Goal: Task Accomplishment & Management: Manage account settings

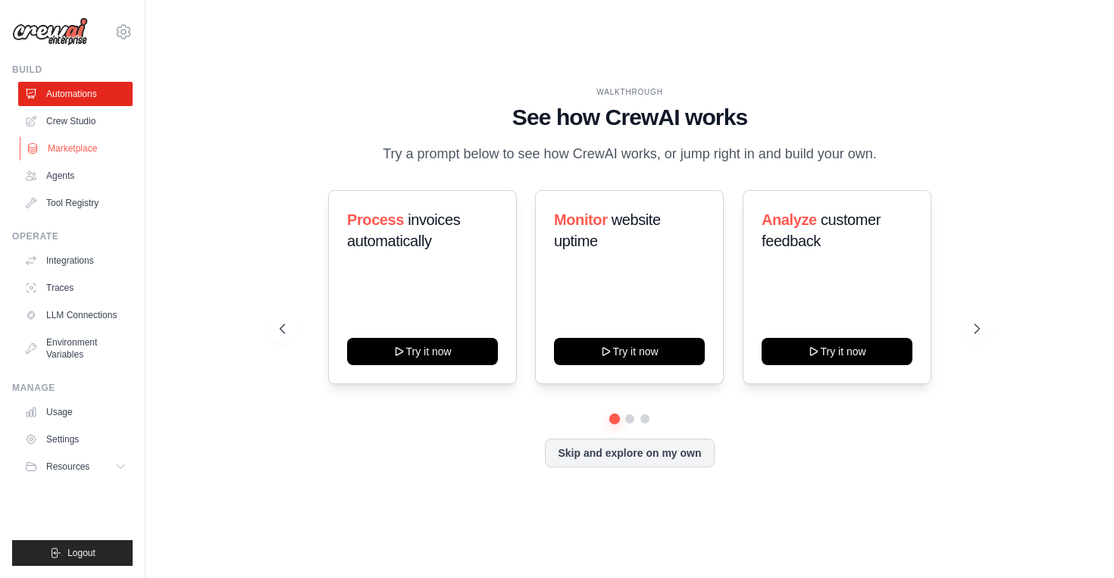
click at [84, 143] on link "Marketplace" at bounding box center [77, 148] width 114 height 24
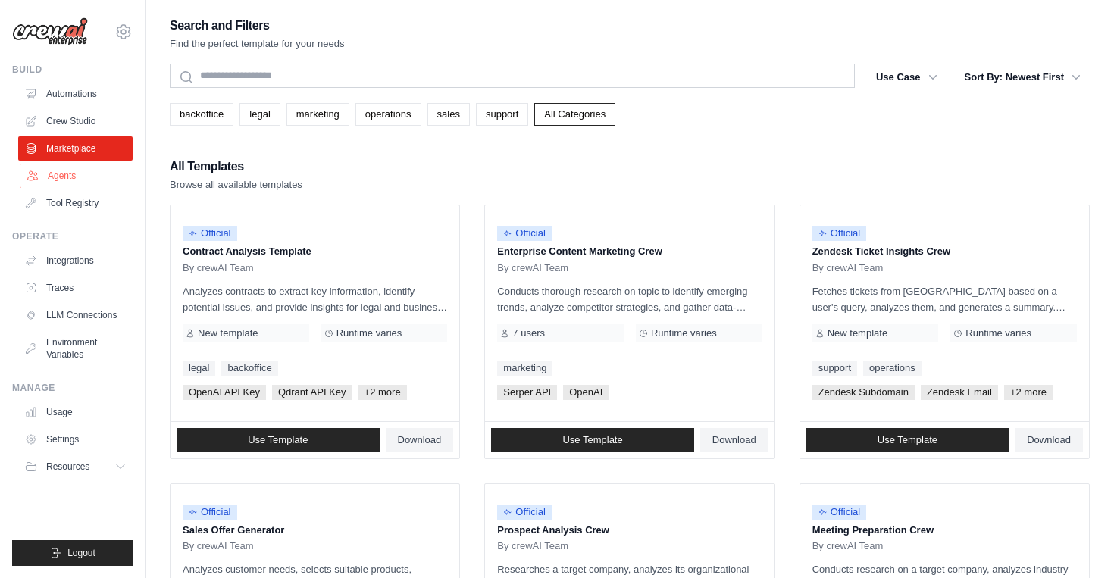
click at [85, 171] on link "Agents" at bounding box center [77, 176] width 114 height 24
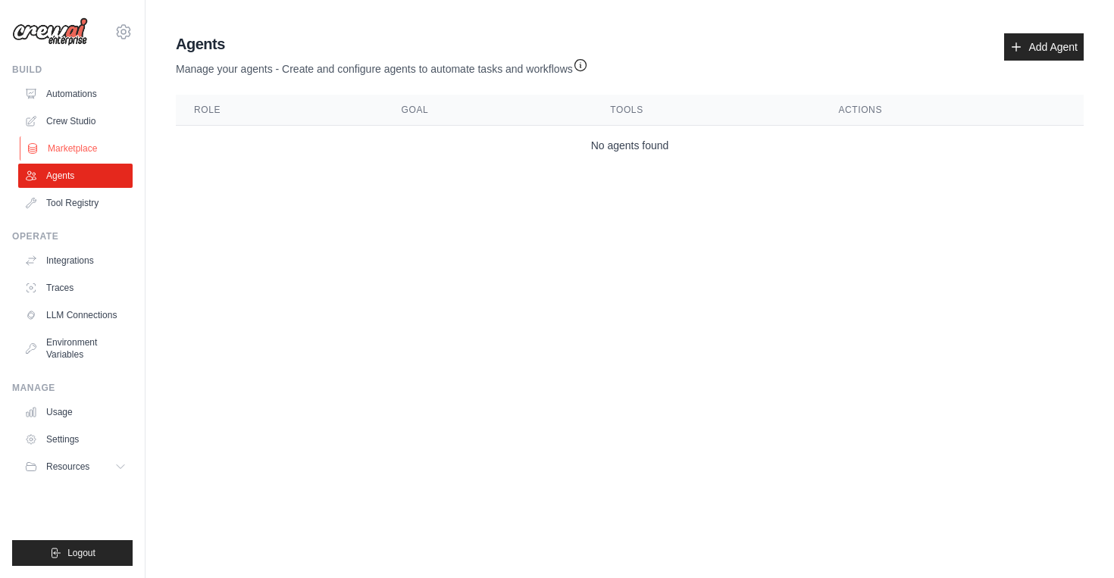
click at [96, 144] on link "Marketplace" at bounding box center [77, 148] width 114 height 24
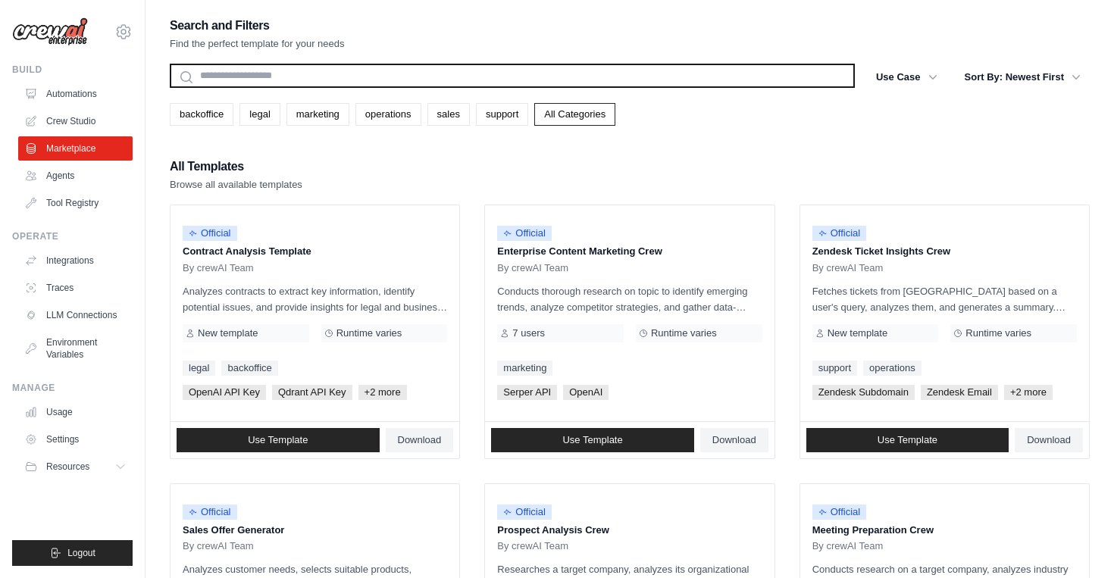
click at [301, 71] on input "text" at bounding box center [512, 76] width 685 height 24
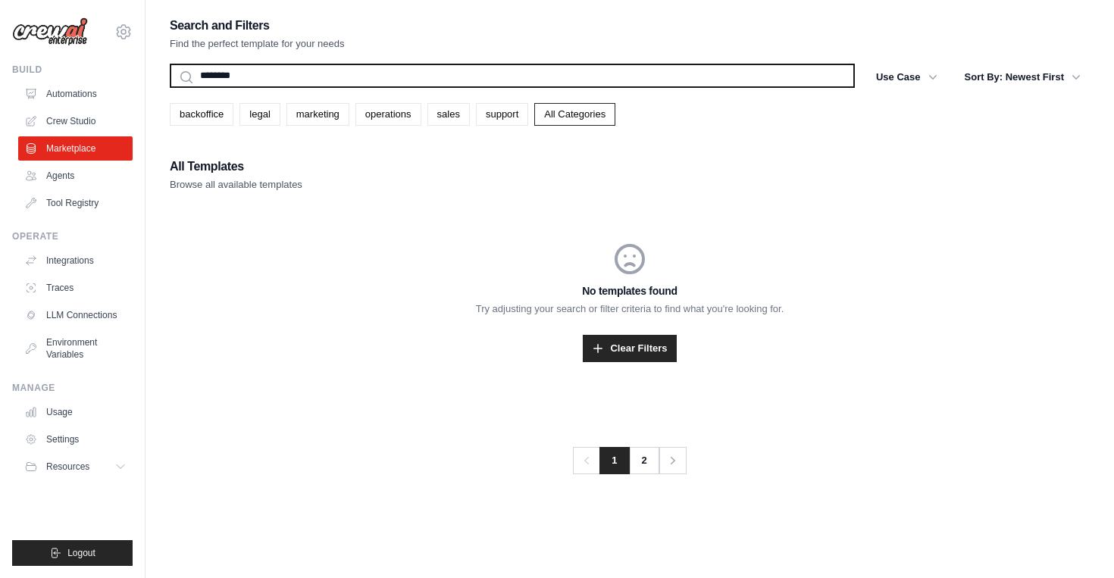
drag, startPoint x: 243, startPoint y: 77, endPoint x: 168, endPoint y: 69, distance: 74.7
click at [168, 69] on div "Search and Filters Find the perfect template for your needs ******** Search Use…" at bounding box center [630, 304] width 969 height 578
type input "*"
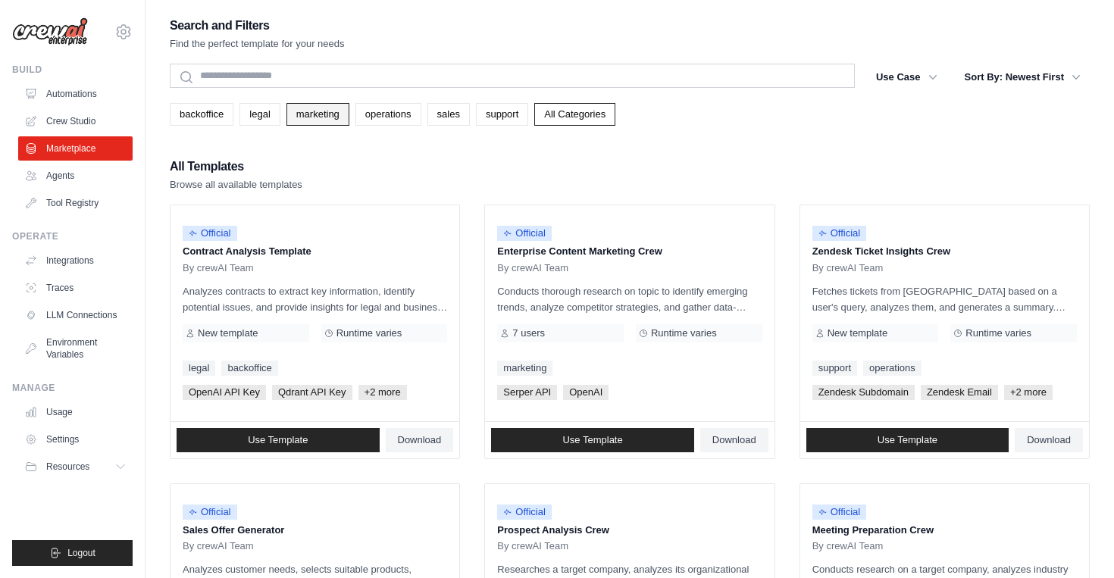
click at [315, 117] on link "marketing" at bounding box center [318, 114] width 63 height 23
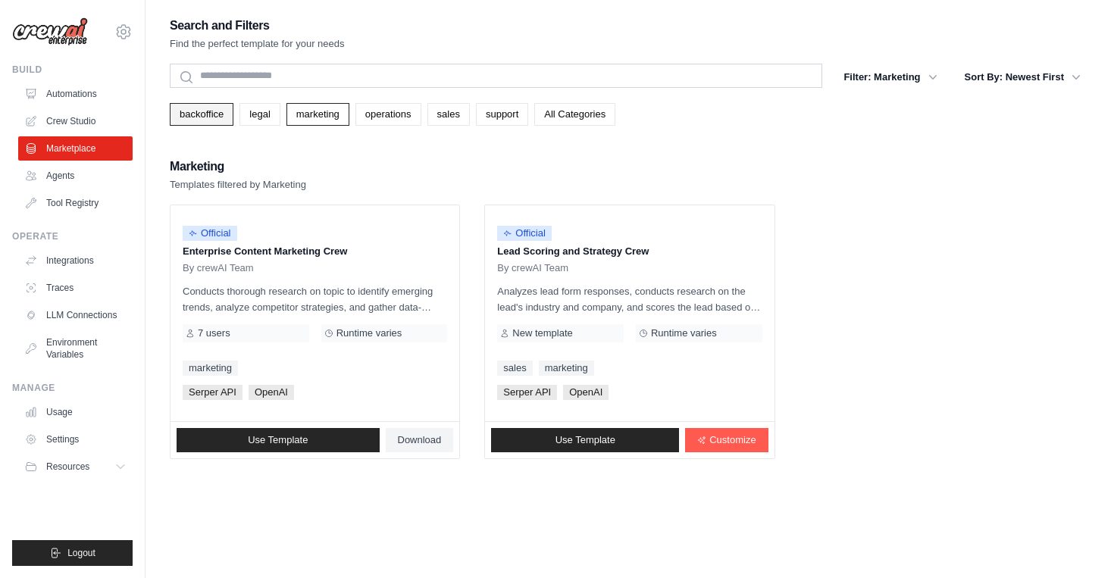
click at [198, 113] on link "backoffice" at bounding box center [202, 114] width 64 height 23
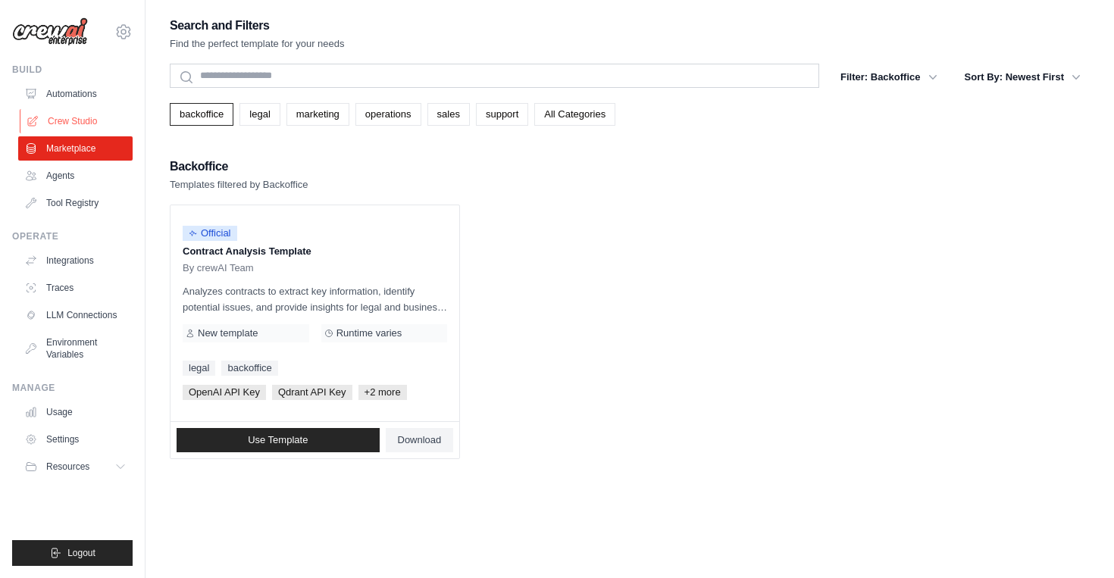
click at [79, 116] on link "Crew Studio" at bounding box center [77, 121] width 114 height 24
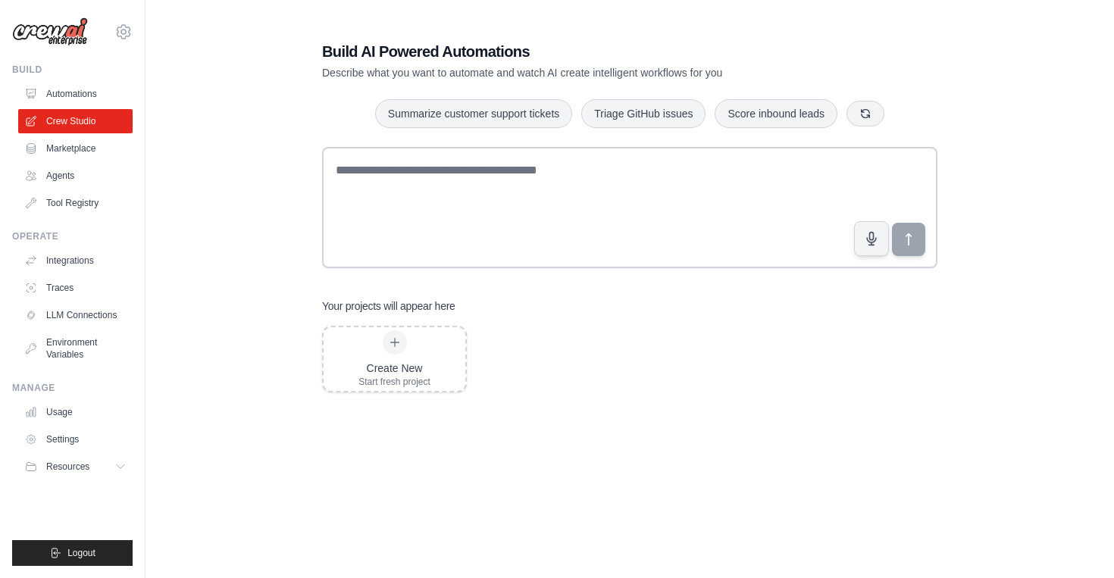
click at [81, 91] on link "Automations" at bounding box center [75, 94] width 114 height 24
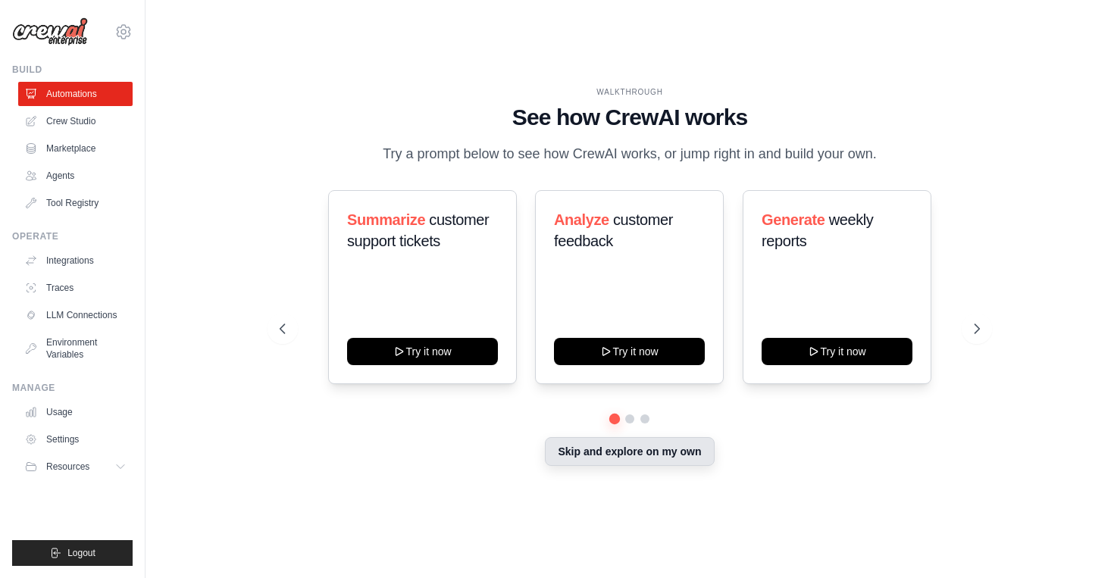
click at [620, 449] on button "Skip and explore on my own" at bounding box center [629, 451] width 169 height 29
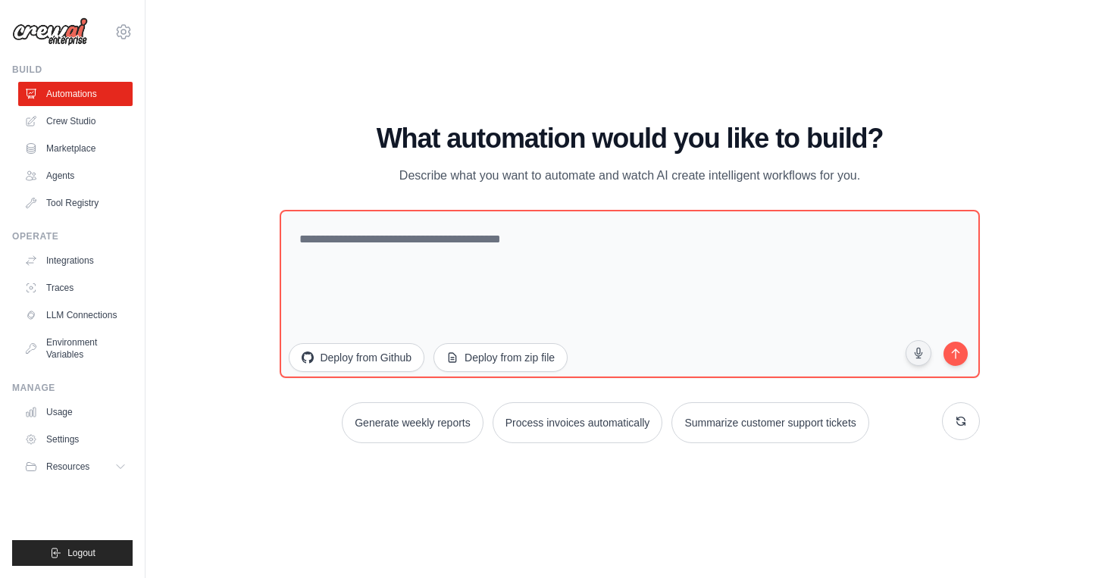
click at [213, 233] on div "WALKTHROUGH See how CrewAI works Try a prompt below to see how CrewAI works, or…" at bounding box center [630, 289] width 920 height 548
click at [130, 35] on icon at bounding box center [123, 32] width 18 height 18
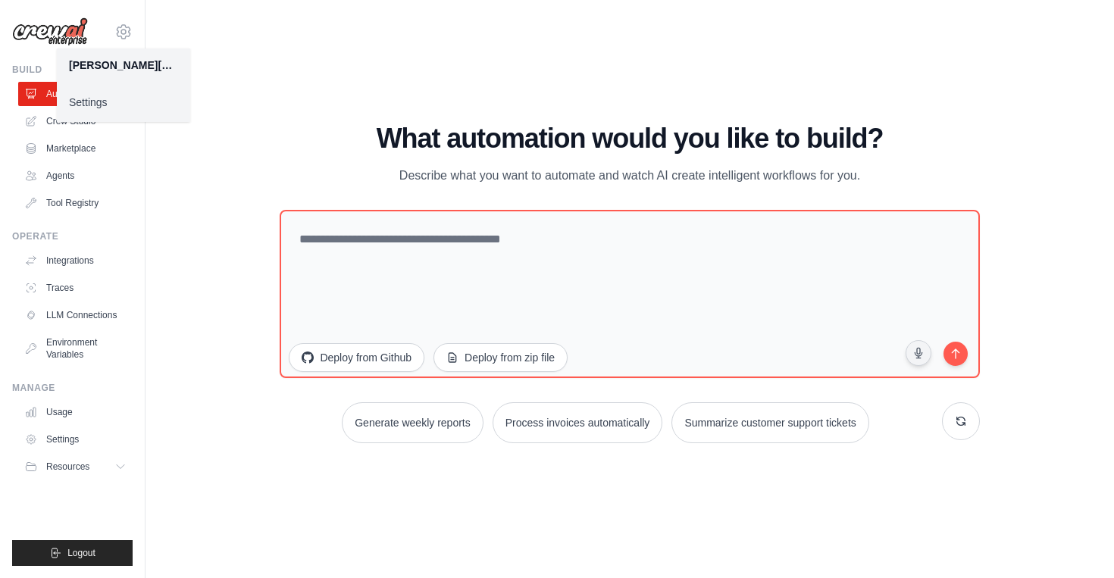
click at [77, 106] on link "Settings" at bounding box center [123, 102] width 133 height 27
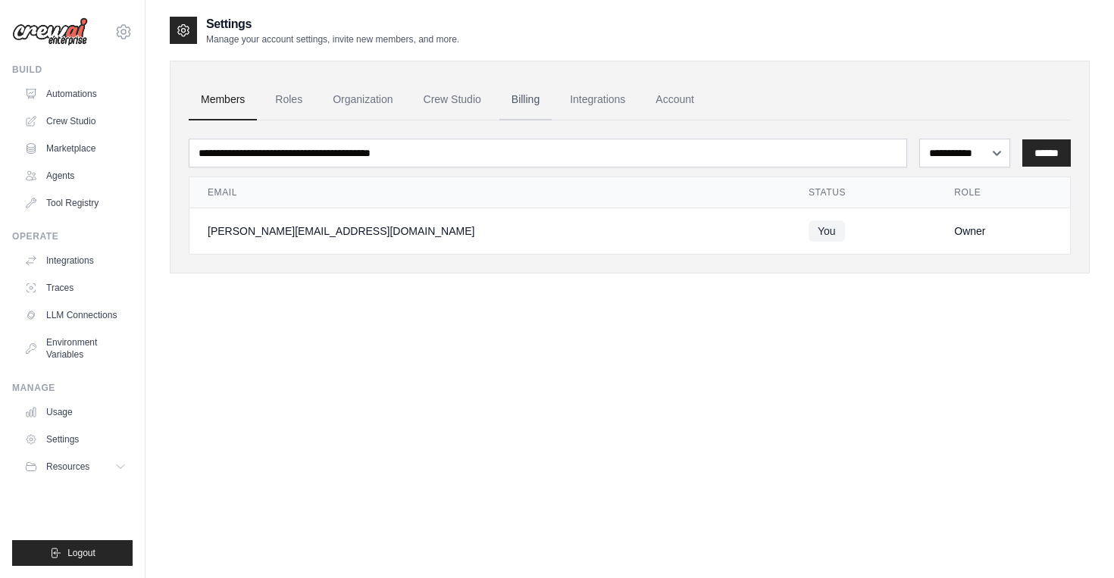
click at [517, 89] on link "Billing" at bounding box center [526, 100] width 52 height 41
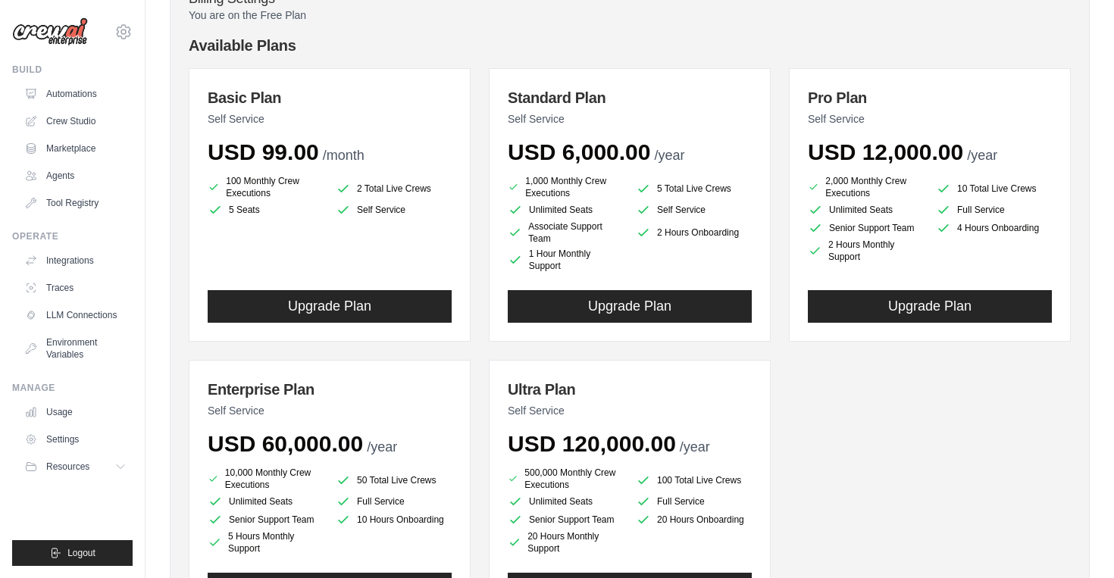
scroll to position [118, 0]
